Goal: Task Accomplishment & Management: Manage account settings

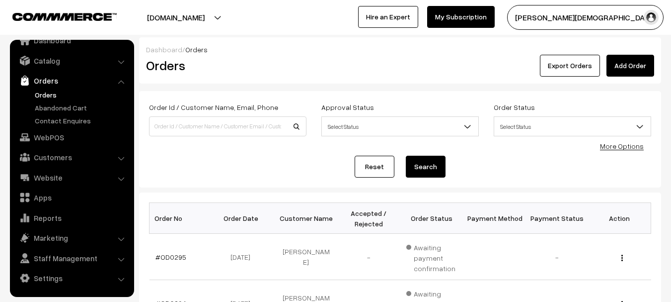
click at [393, 122] on span "Select Status" at bounding box center [400, 126] width 157 height 17
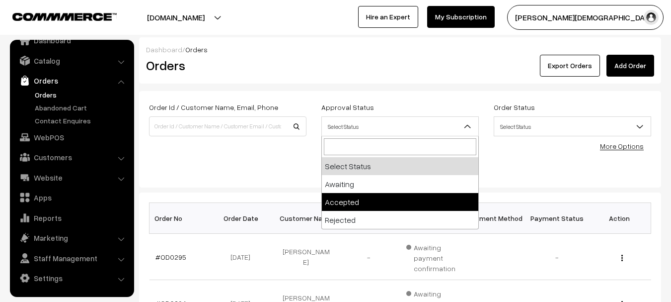
select select "1"
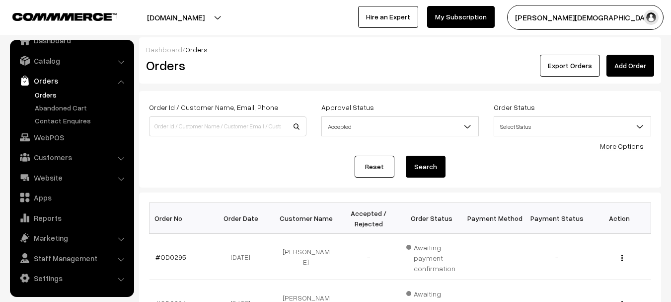
click at [557, 144] on div "Order Id / Customer Name, Email, Phone Approval Status Select Status Awaiting A…" at bounding box center [400, 123] width 517 height 45
click at [556, 144] on div "Order Id / Customer Name, Email, Phone Approval Status Select Status Awaiting A…" at bounding box center [400, 123] width 517 height 45
click at [504, 124] on span "Select Status" at bounding box center [572, 126] width 157 height 17
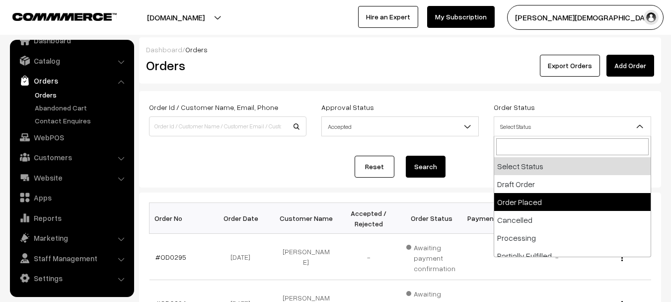
select select "2"
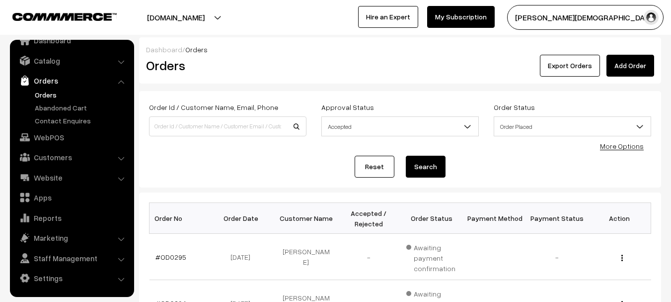
click at [437, 161] on button "Search" at bounding box center [426, 167] width 40 height 22
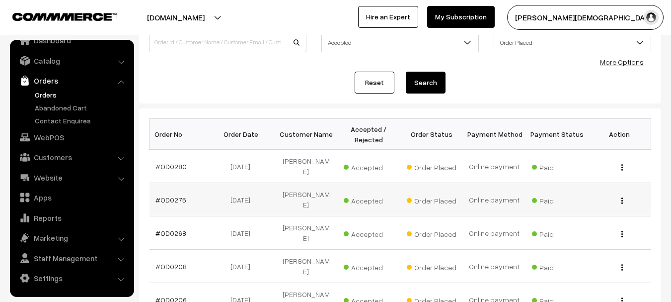
scroll to position [99, 0]
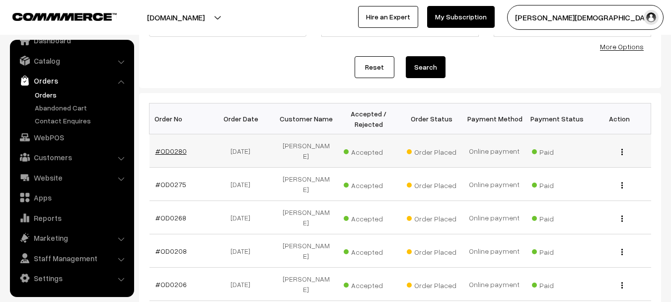
click at [174, 152] on link "#OD0280" at bounding box center [171, 151] width 31 height 8
click at [174, 180] on link "#OD0275" at bounding box center [171, 184] width 31 height 8
click at [177, 213] on link "#OD0268" at bounding box center [171, 217] width 31 height 8
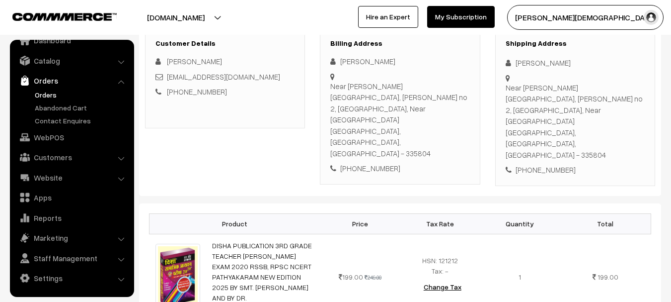
scroll to position [50, 0]
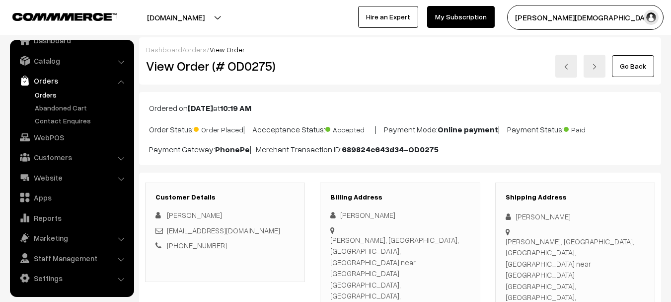
click at [217, 52] on span "View Order" at bounding box center [227, 49] width 35 height 8
click at [242, 65] on h2 "View Order (# OD0275)" at bounding box center [225, 65] width 159 height 15
copy h2 "OD0275"
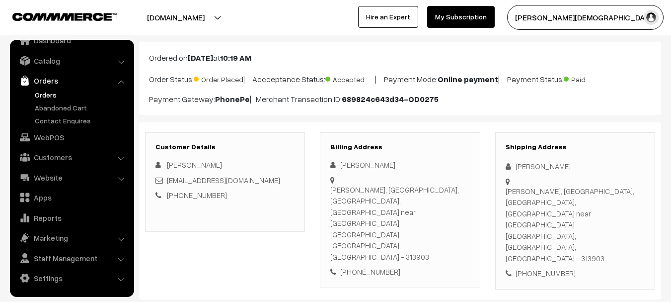
scroll to position [199, 0]
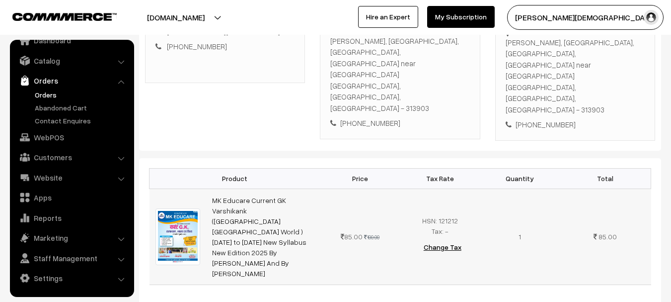
click at [197, 188] on td at bounding box center [178, 236] width 57 height 96
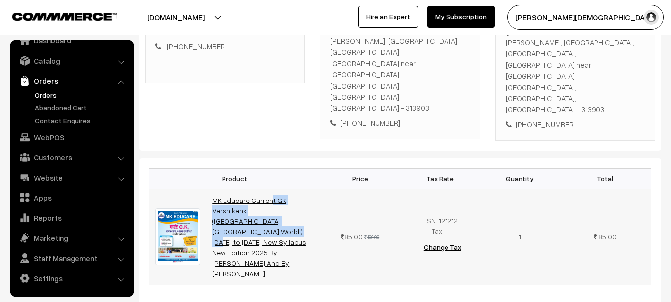
drag, startPoint x: 212, startPoint y: 151, endPoint x: 300, endPoint y: 166, distance: 89.4
click at [300, 188] on td "MK Educare Current GK Varshikank (Rajasthan India World ) January to July 2025 …" at bounding box center [263, 236] width 114 height 96
copy link "MK Educare Current GK Varshikank (Rajasthan India World ) Januar"
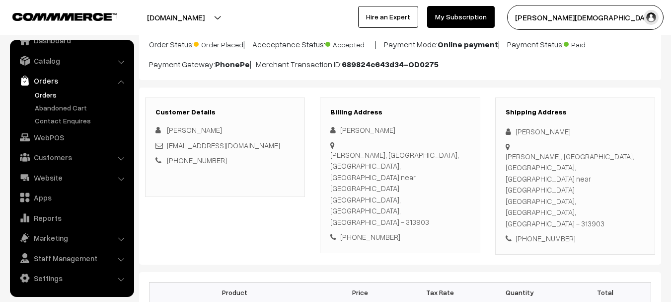
scroll to position [0, 0]
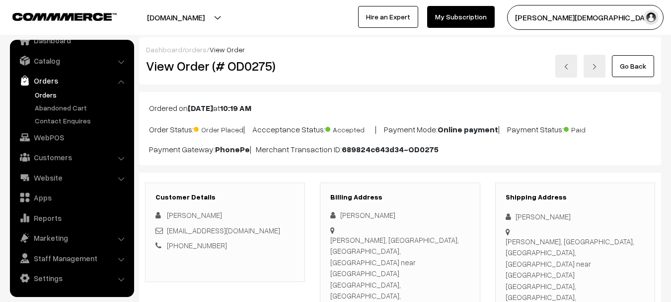
click at [522, 212] on div "Chirag Vairagi" at bounding box center [575, 216] width 139 height 11
copy div "Chirag Vairagi"
drag, startPoint x: 522, startPoint y: 212, endPoint x: 542, endPoint y: 212, distance: 19.9
click at [542, 212] on div "Chirag Vairagi" at bounding box center [575, 216] width 139 height 11
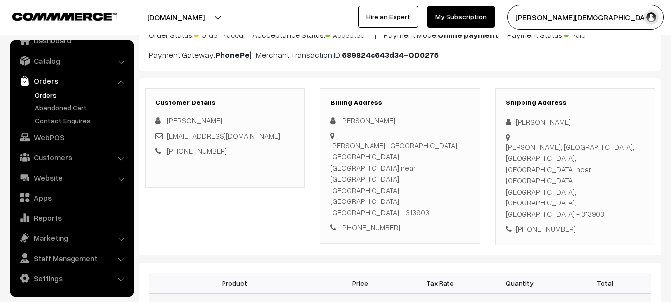
scroll to position [149, 0]
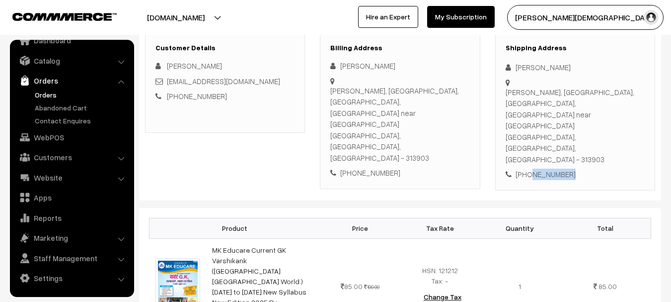
copy div "9352282381"
drag, startPoint x: 572, startPoint y: 126, endPoint x: 527, endPoint y: 133, distance: 45.7
click at [527, 168] on div "+91 9352282381" at bounding box center [575, 173] width 139 height 11
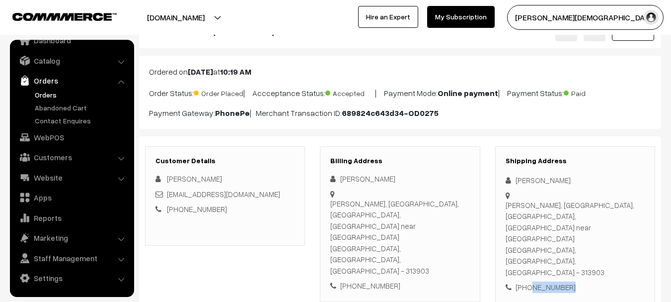
scroll to position [0, 0]
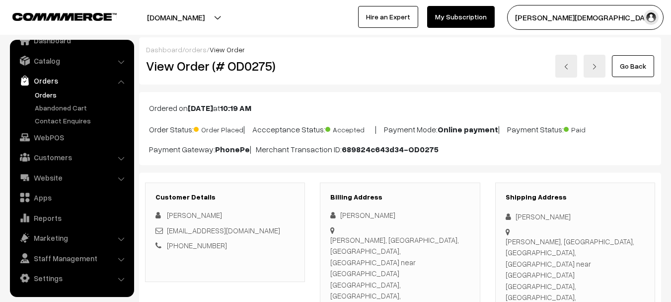
click at [237, 62] on h2 "View Order (# OD0275)" at bounding box center [225, 65] width 159 height 15
copy h2 "OD0275"
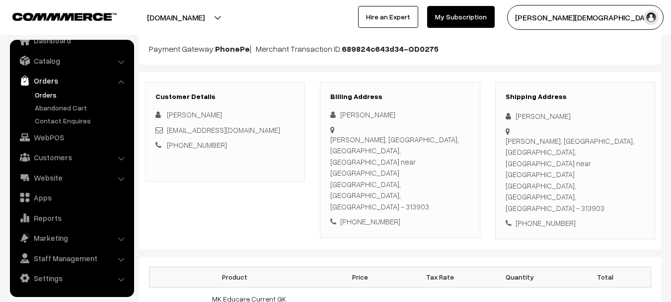
scroll to position [99, 0]
copy h2 "OD0275"
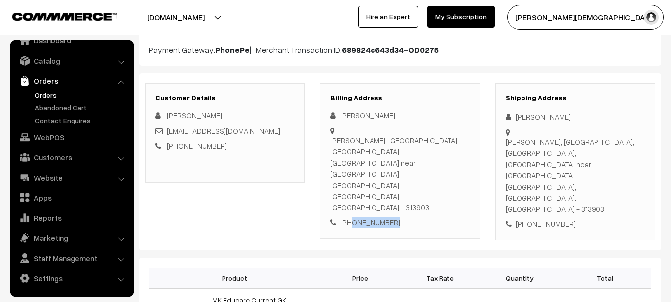
copy div "9352282381"
drag, startPoint x: 393, startPoint y: 179, endPoint x: 351, endPoint y: 182, distance: 42.3
click at [351, 217] on div "+91 9352282381" at bounding box center [399, 222] width 139 height 11
click at [523, 111] on div "Shipping Address Chirag Vairagi Radhakrishnan gali, semari, salumber, Ayurvedic…" at bounding box center [575, 161] width 160 height 157
copy div "Chirag Vairagi"
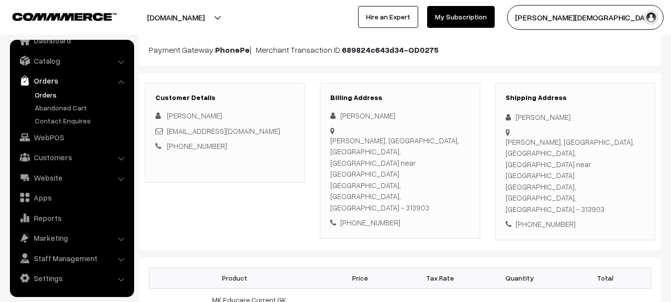
drag, startPoint x: 523, startPoint y: 111, endPoint x: 553, endPoint y: 115, distance: 30.1
click at [553, 115] on div "Shipping Address Chirag Vairagi Radhakrishnan gali, semari, salumber, Ayurvedic…" at bounding box center [575, 161] width 160 height 157
drag, startPoint x: 233, startPoint y: 130, endPoint x: 168, endPoint y: 130, distance: 64.6
click at [168, 130] on div "vairgaichirag461@gmail.com" at bounding box center [225, 130] width 139 height 11
copy link "vairgaichirag461@gmail.com"
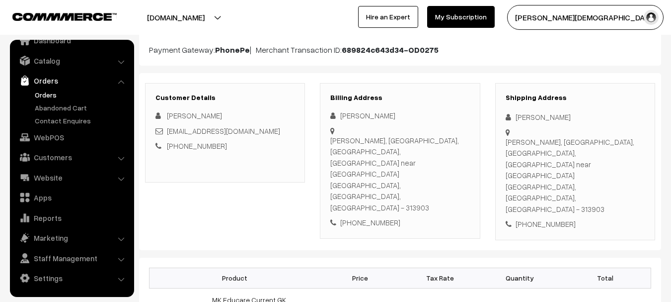
click at [525, 137] on div "Radhakrishnan gali, semari, salumber, Ayurvedic hospital near bada rawla semari…" at bounding box center [575, 175] width 139 height 79
copy div "Radhakrishnan gali, semari, salumber, Ayurvedic hospital near bada rawla semari"
click at [592, 159] on div "Radhakrishnan gali, semari, salumber, Ayurvedic hospital near bada rawla semari…" at bounding box center [575, 175] width 139 height 79
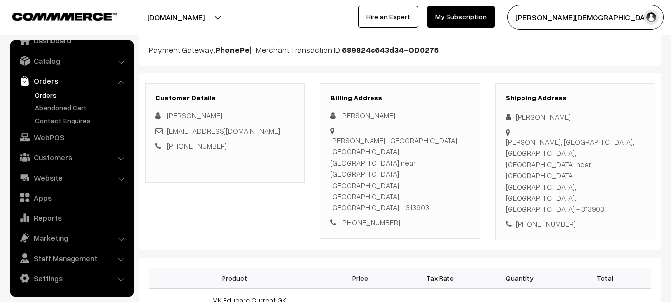
click at [592, 159] on div "Radhakrishnan gali, semari, salumber, Ayurvedic hospital near bada rawla semari…" at bounding box center [575, 175] width 139 height 79
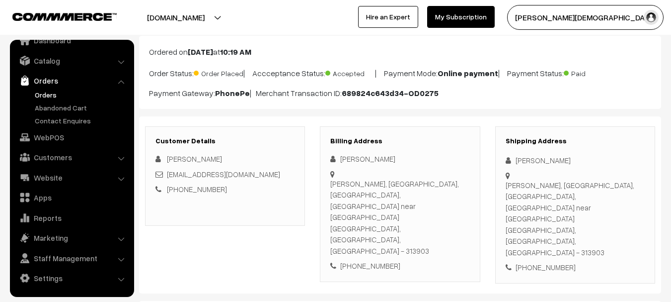
scroll to position [0, 0]
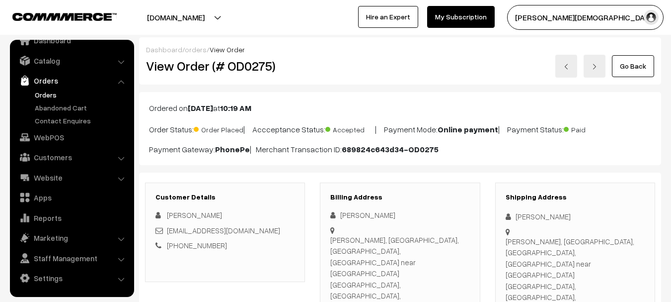
click at [254, 73] on h2 "View Order (# OD0275)" at bounding box center [225, 65] width 159 height 15
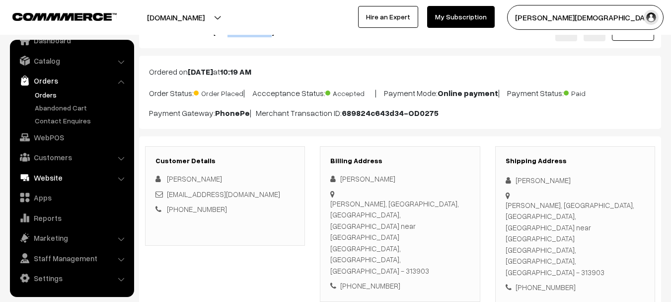
scroll to position [149, 0]
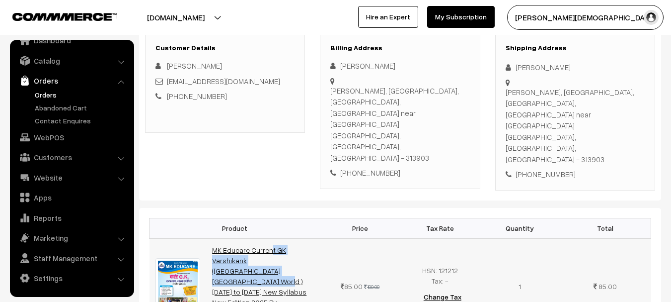
drag, startPoint x: 207, startPoint y: 203, endPoint x: 281, endPoint y: 219, distance: 75.8
click at [278, 238] on td "MK Educare Current GK Varshikank (Rajasthan India World ) January to July 2025 …" at bounding box center [263, 286] width 114 height 96
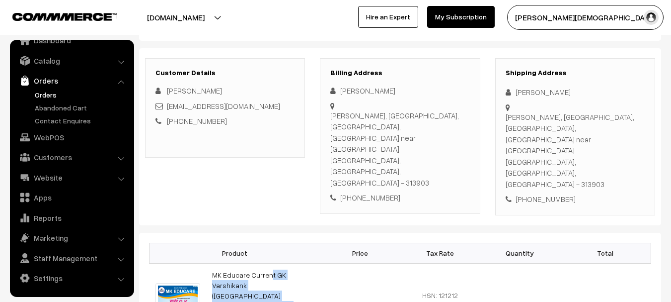
scroll to position [89, 0]
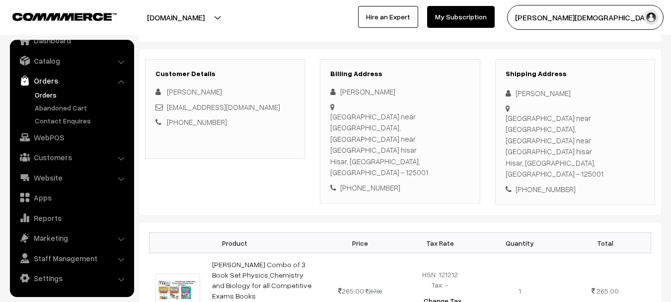
scroll to position [99, 0]
